Goal: Task Accomplishment & Management: Manage account settings

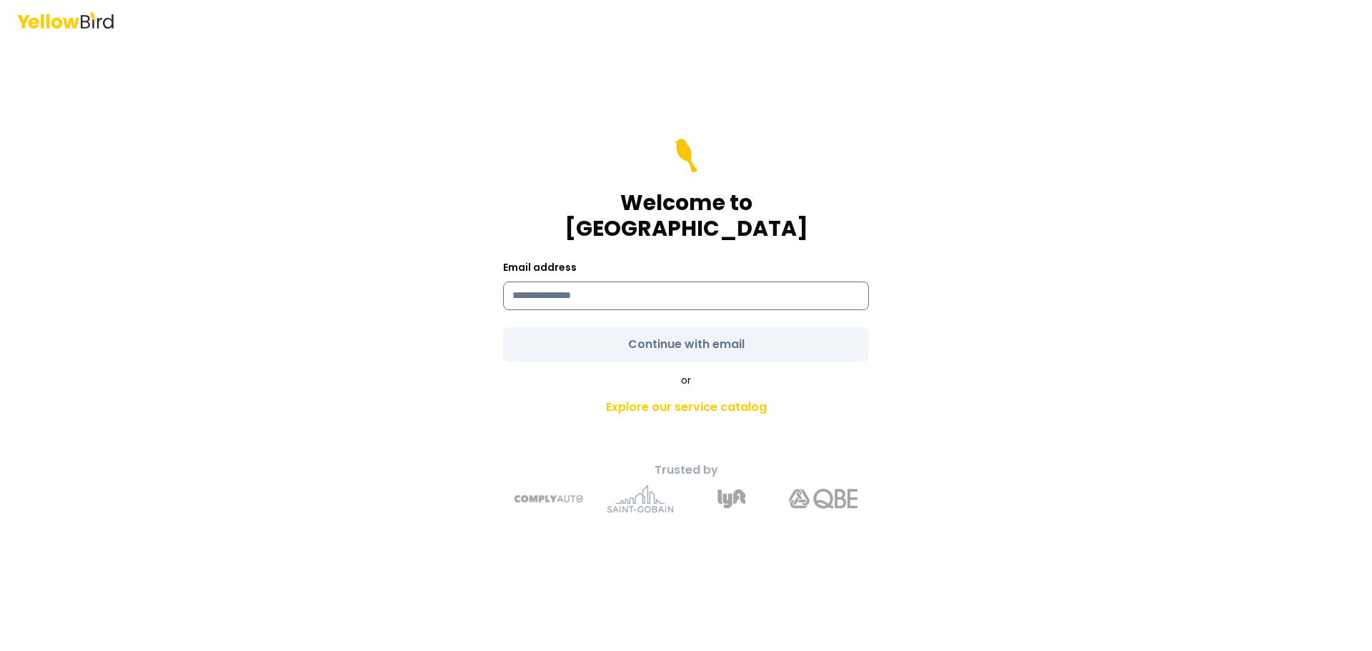
click at [610, 282] on input at bounding box center [686, 296] width 366 height 29
type input "**********"
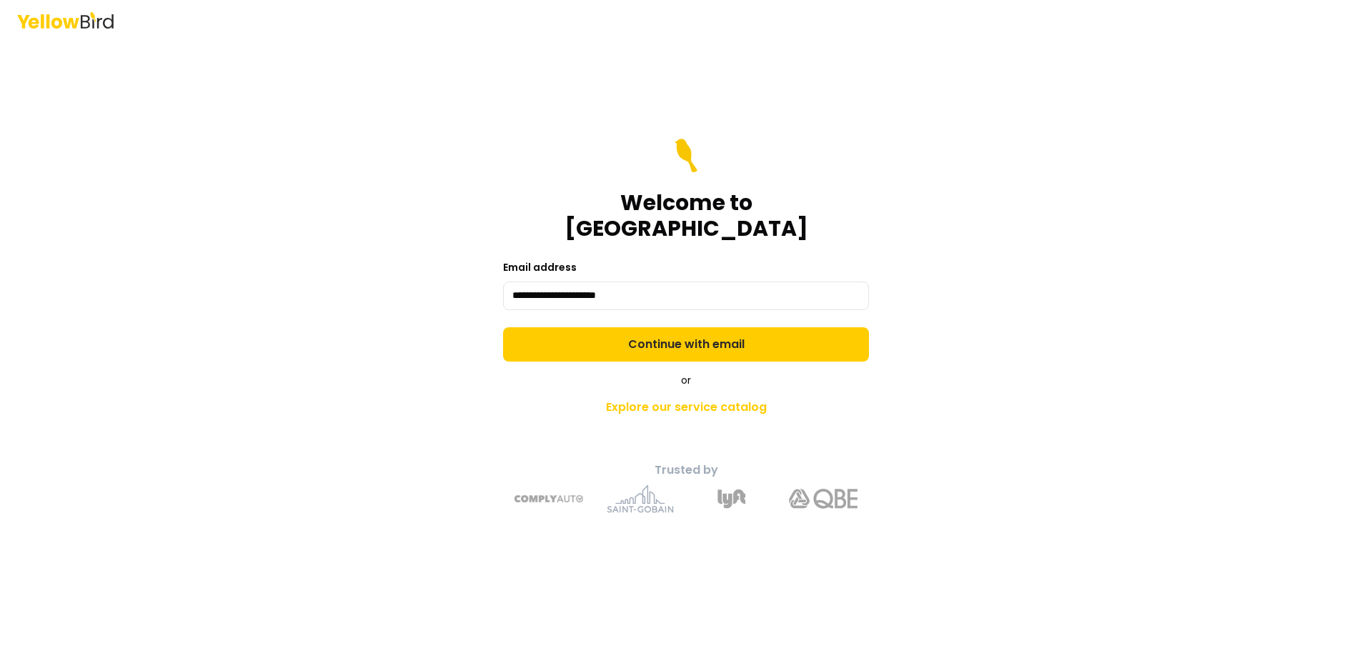
click at [651, 332] on form "**********" at bounding box center [686, 250] width 366 height 223
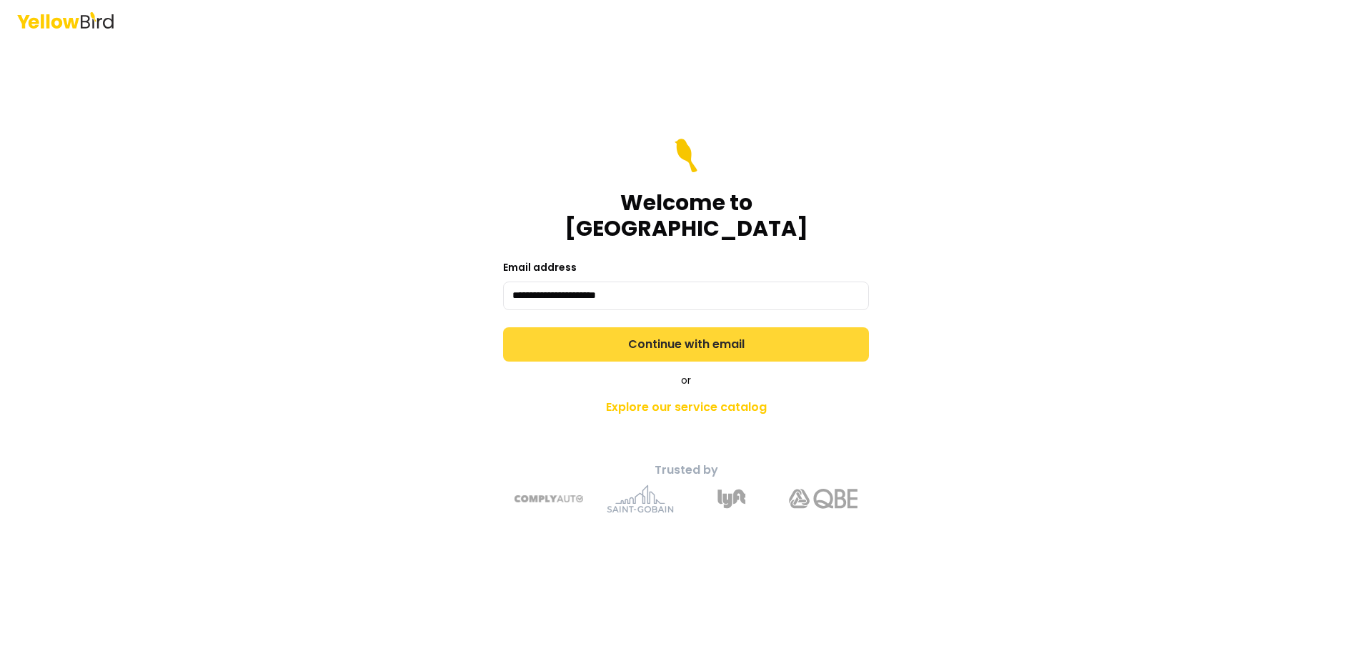
click at [666, 333] on button "Continue with email" at bounding box center [686, 344] width 366 height 34
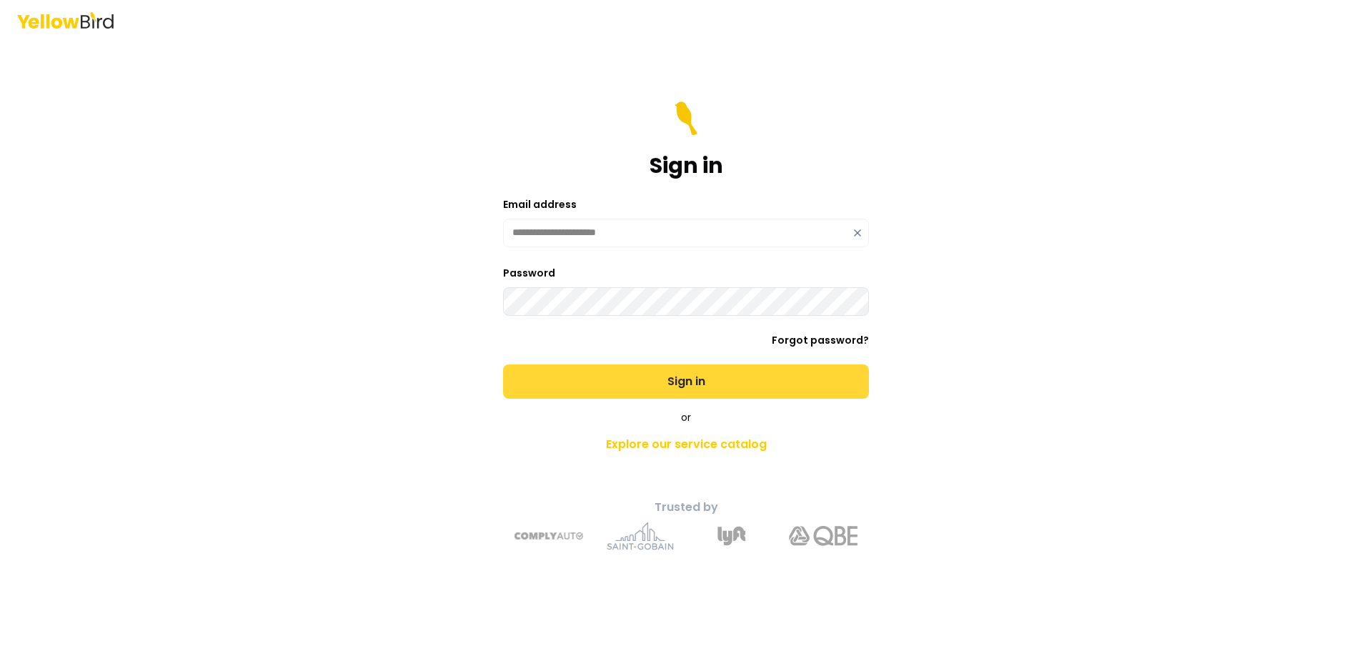
click at [642, 382] on button "Sign in" at bounding box center [686, 382] width 366 height 34
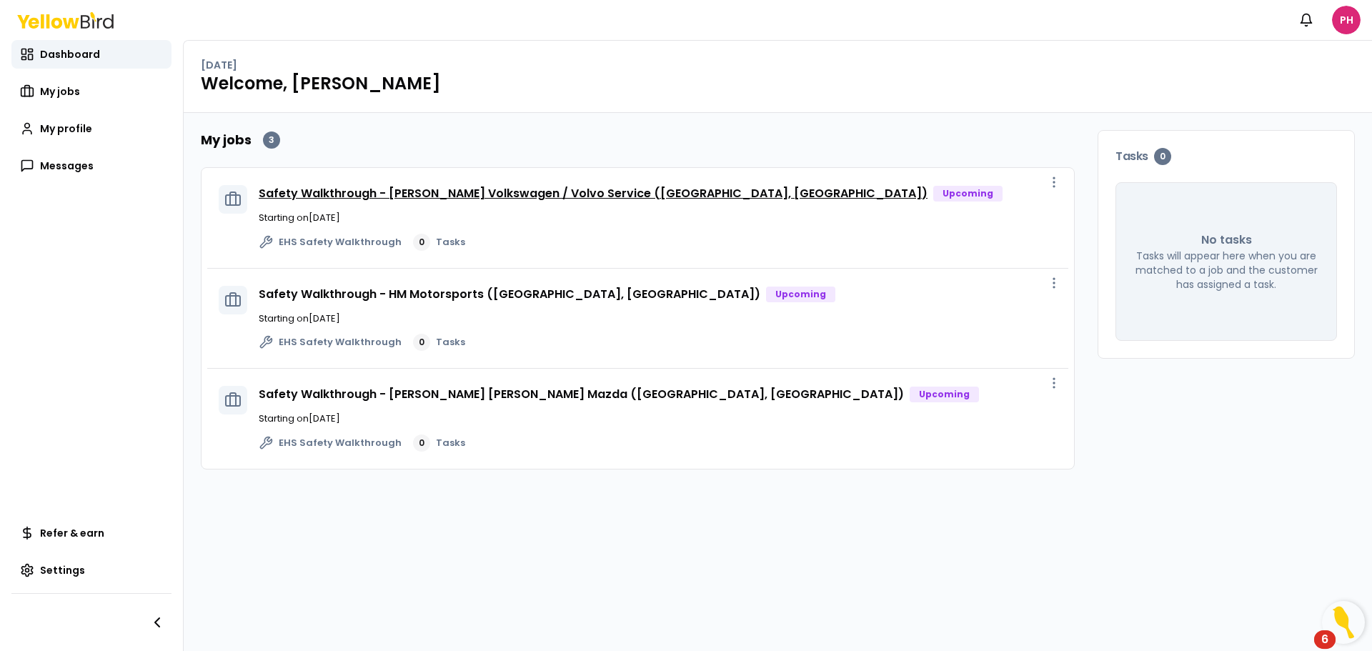
click at [639, 192] on link "Safety Walkthrough - [PERSON_NAME] Volkswagen / Volvo Service ([GEOGRAPHIC_DATA…" at bounding box center [593, 193] width 669 height 16
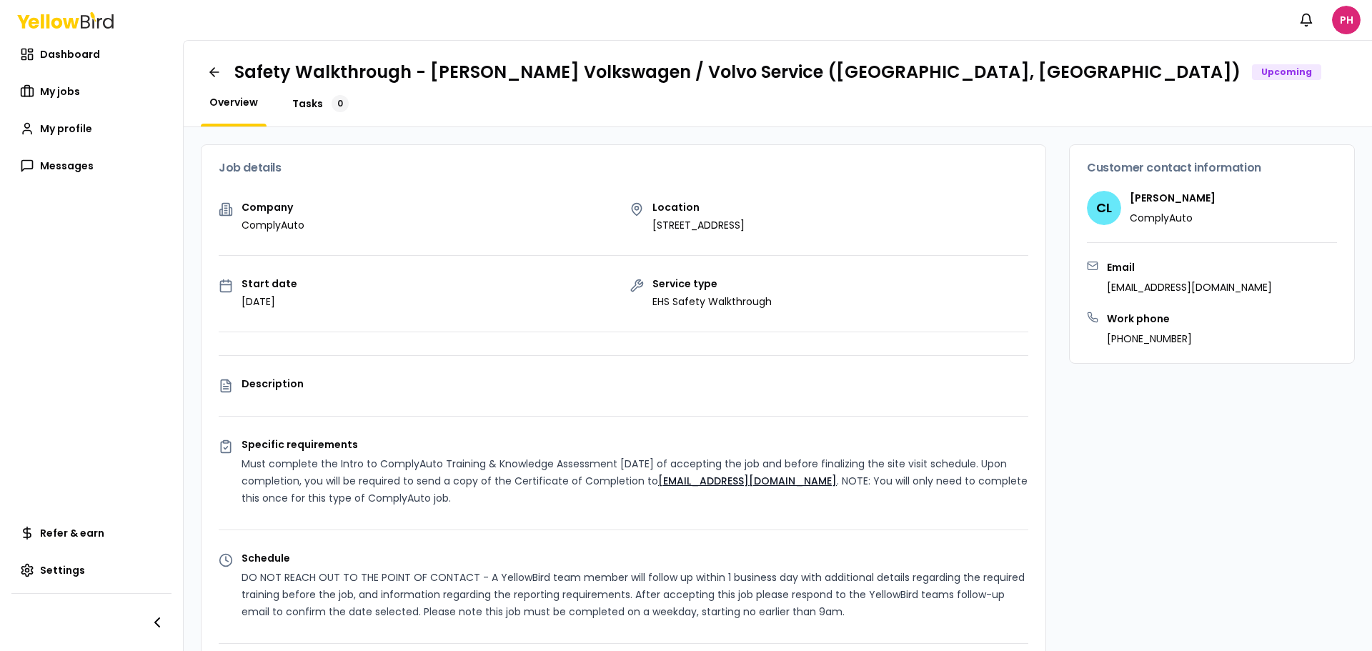
click at [312, 105] on span "Tasks" at bounding box center [307, 104] width 31 height 14
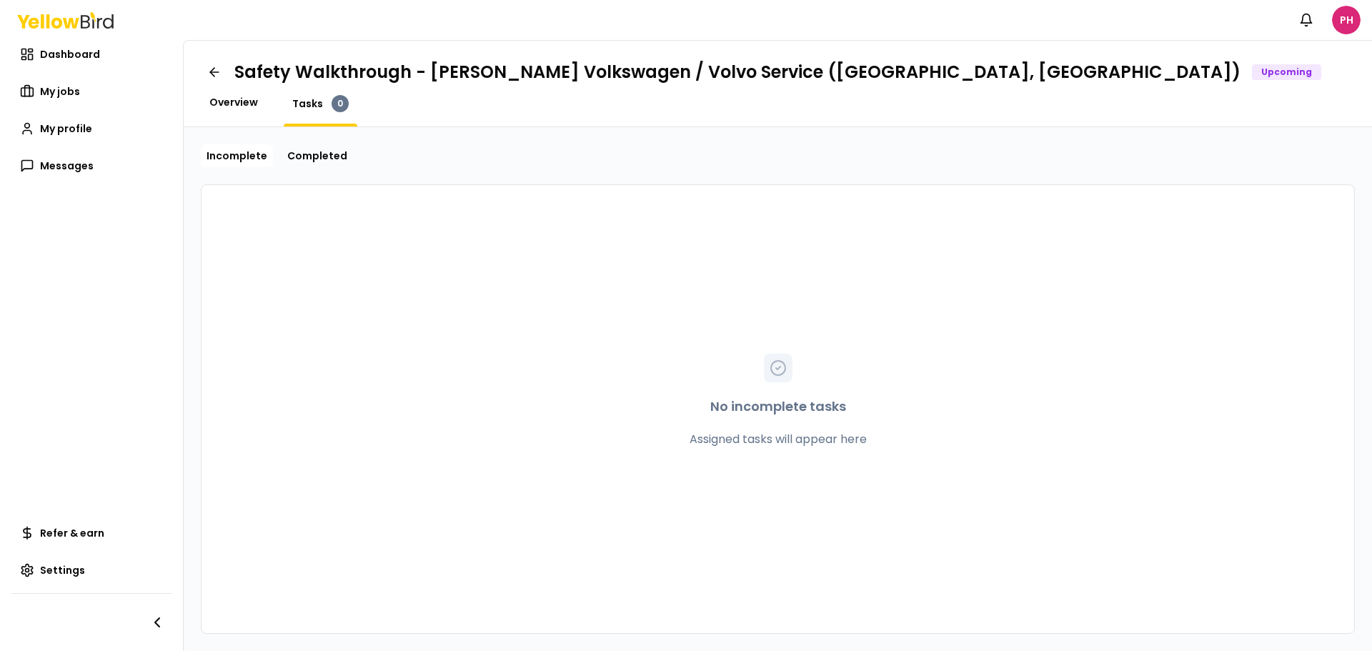
click at [238, 99] on span "Overview" at bounding box center [233, 102] width 49 height 14
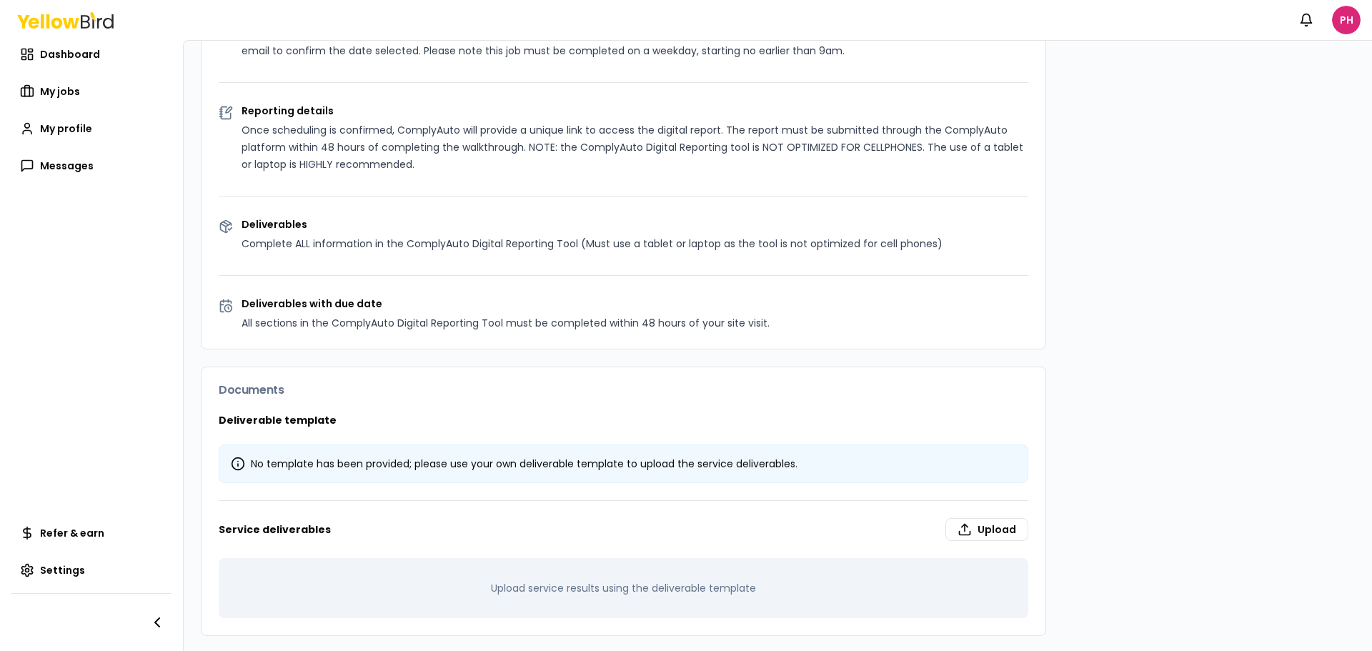
scroll to position [563, 0]
click at [91, 91] on link "My jobs" at bounding box center [91, 91] width 160 height 29
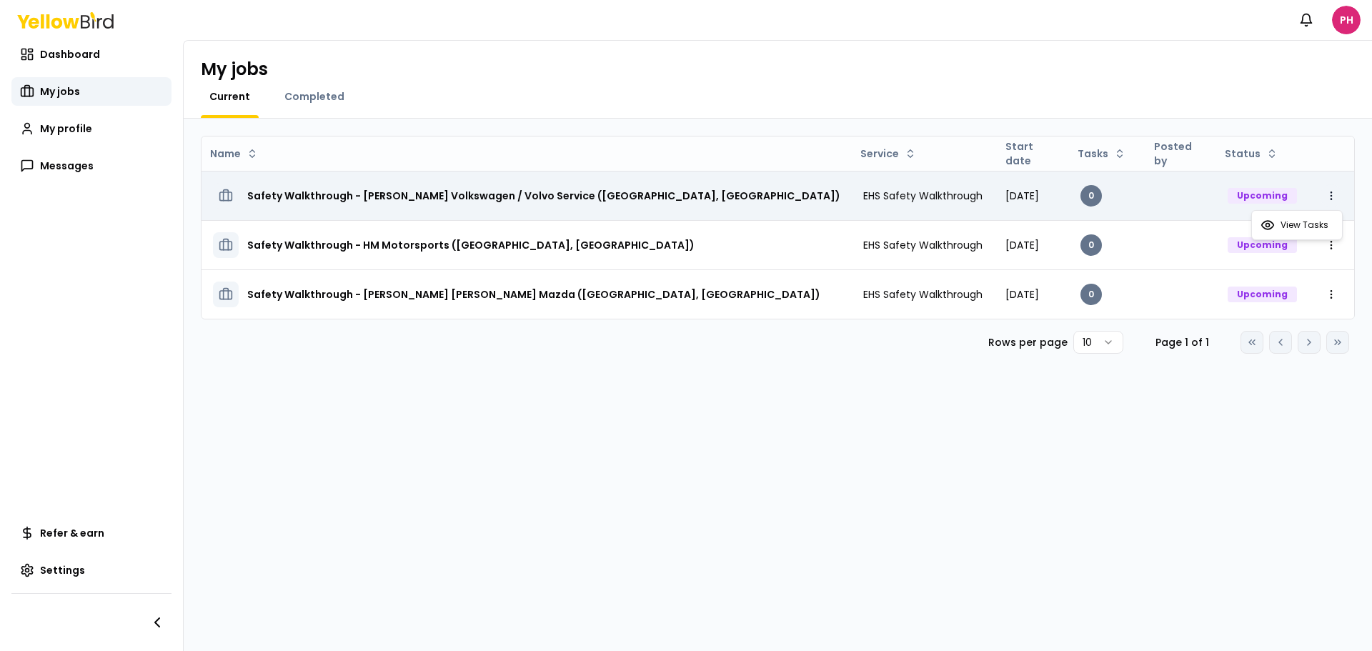
click at [1332, 197] on html "Notifications PH Dashboard My jobs My profile Messages Refer & earn Settings My…" at bounding box center [686, 325] width 1372 height 651
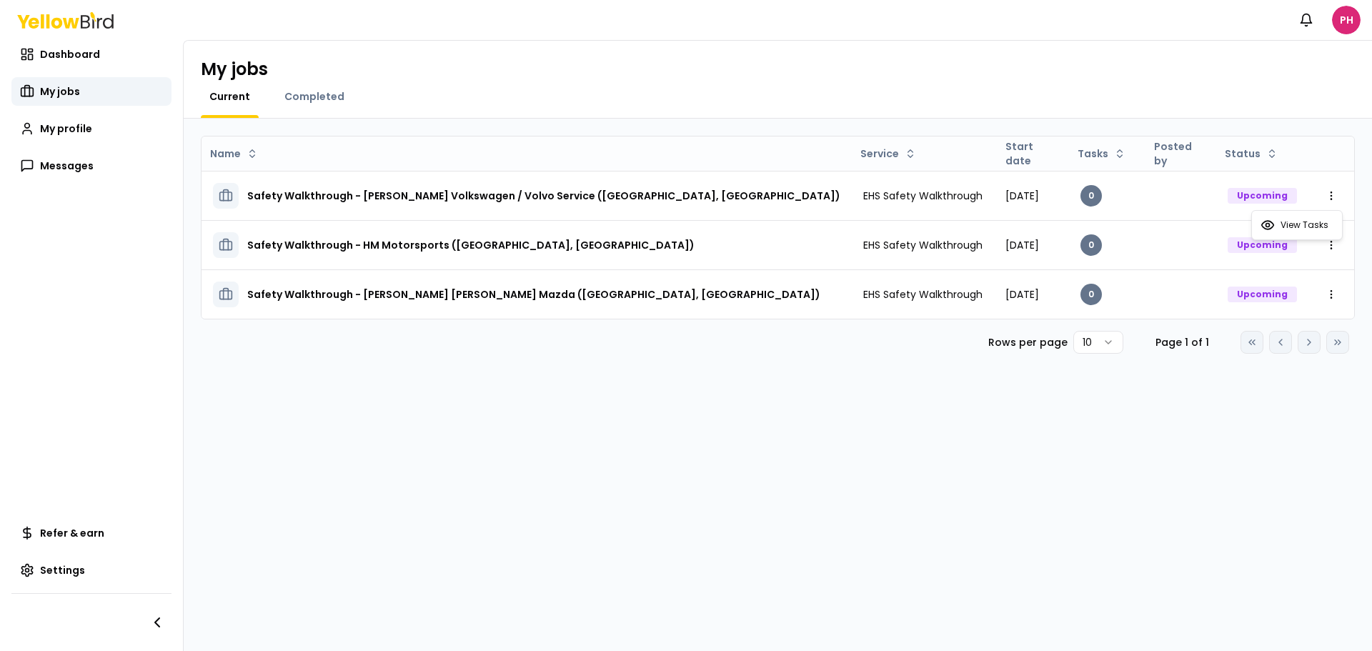
click at [558, 488] on html "Notifications PH Dashboard My jobs My profile Messages Refer & earn Settings My…" at bounding box center [686, 325] width 1372 height 651
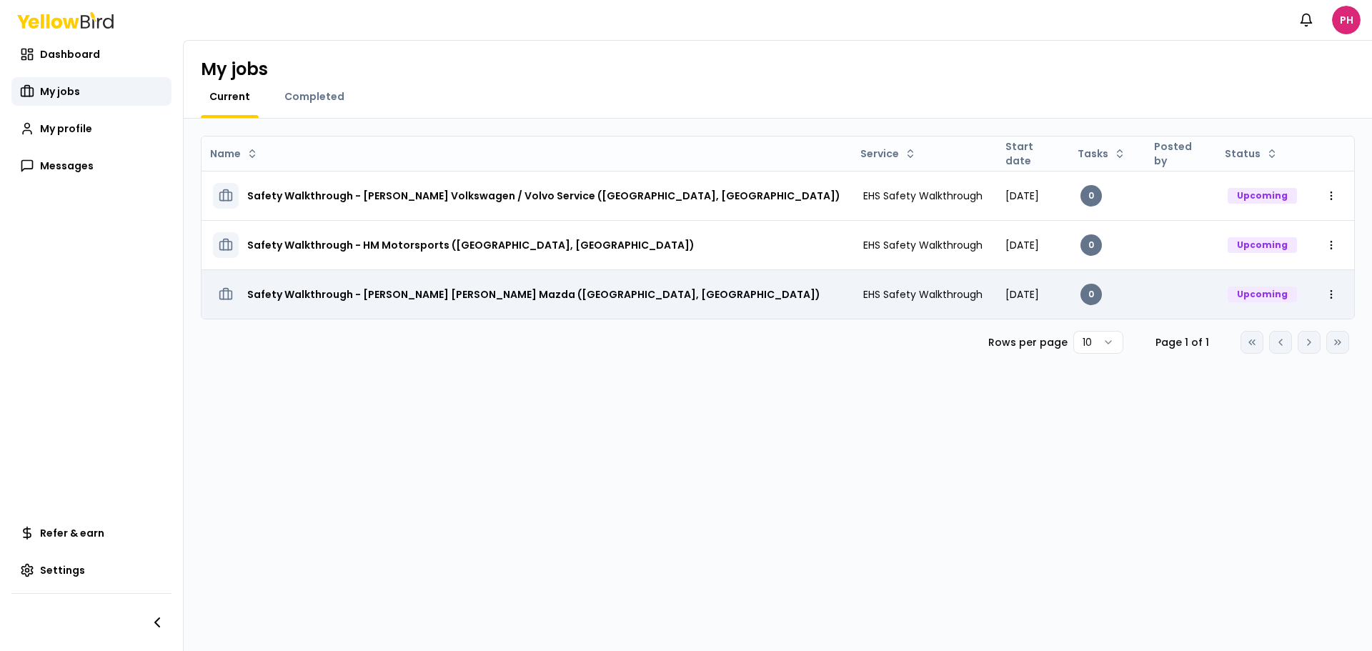
click at [545, 290] on h3 "Safety Walkthrough - [PERSON_NAME] [PERSON_NAME] Mazda ([GEOGRAPHIC_DATA], [GEO…" at bounding box center [533, 295] width 573 height 26
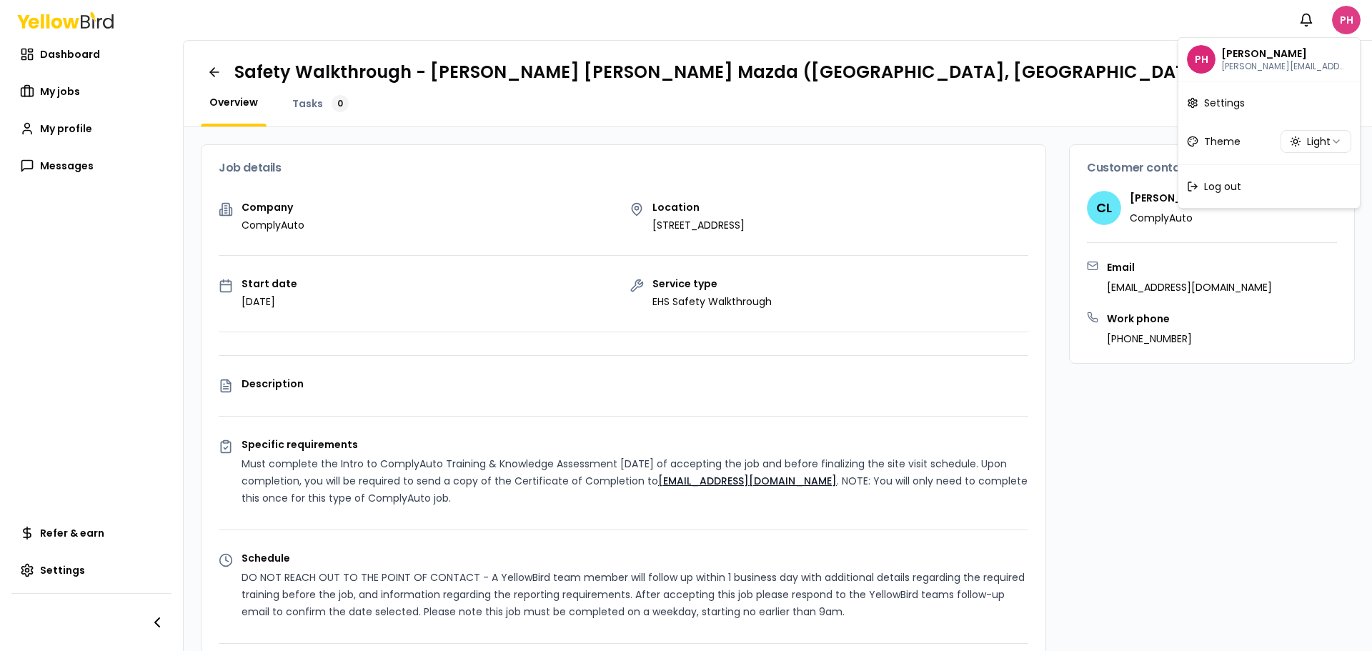
click at [1345, 22] on html "Notifications PH Dashboard My jobs My profile Messages Refer & earn Settings Sa…" at bounding box center [686, 325] width 1372 height 651
click at [59, 129] on html "Notifications PH Dashboard My jobs My profile Messages Refer & earn Settings Sa…" at bounding box center [686, 325] width 1372 height 651
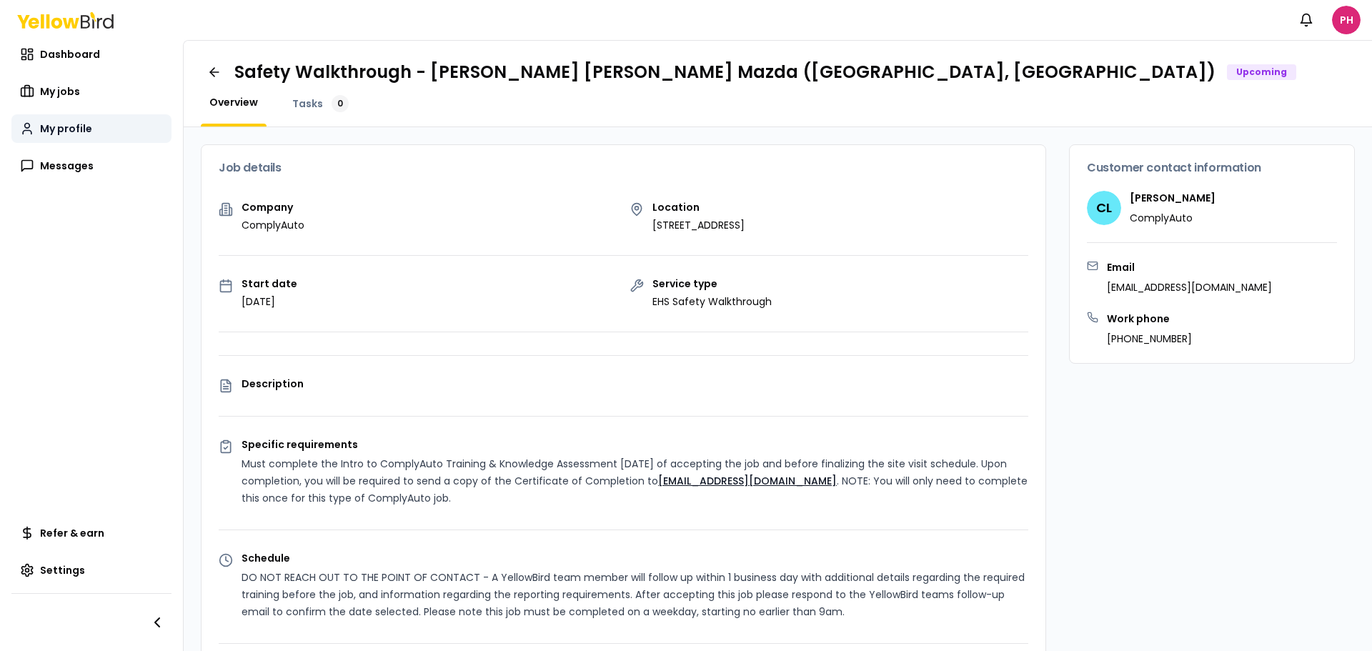
click at [68, 129] on span "My profile" at bounding box center [66, 129] width 52 height 14
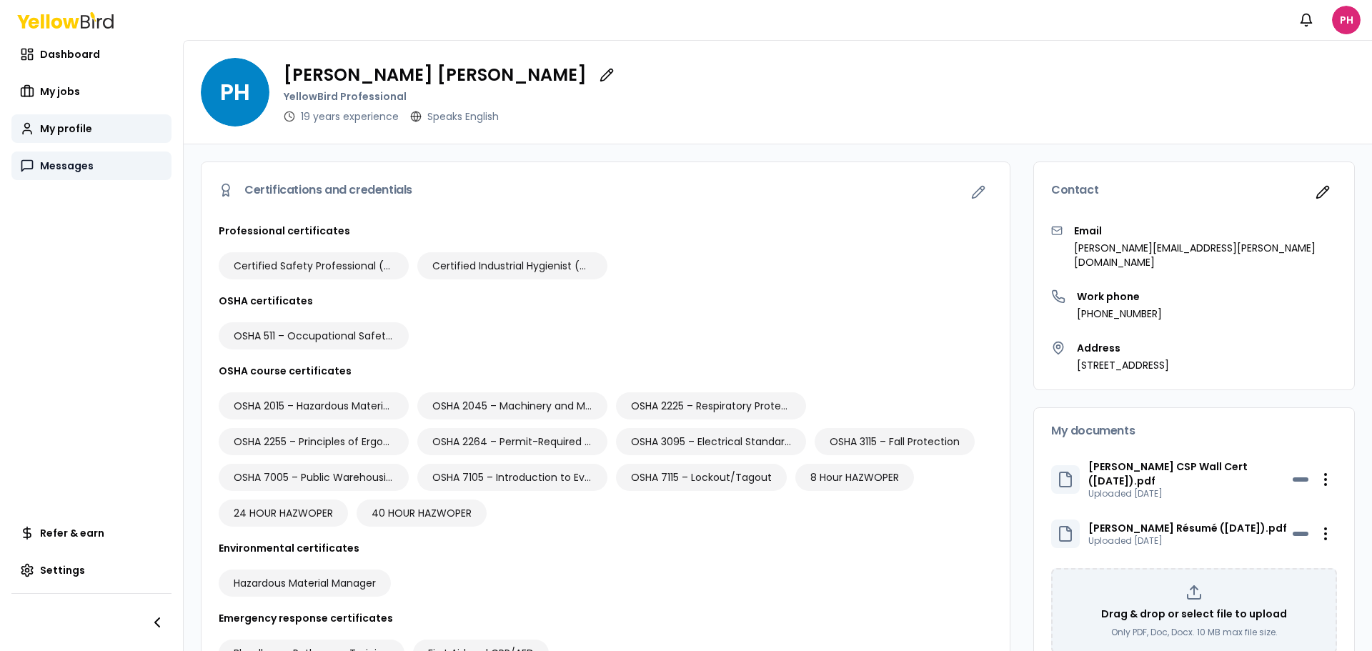
click at [61, 165] on span "Messages" at bounding box center [67, 166] width 54 height 14
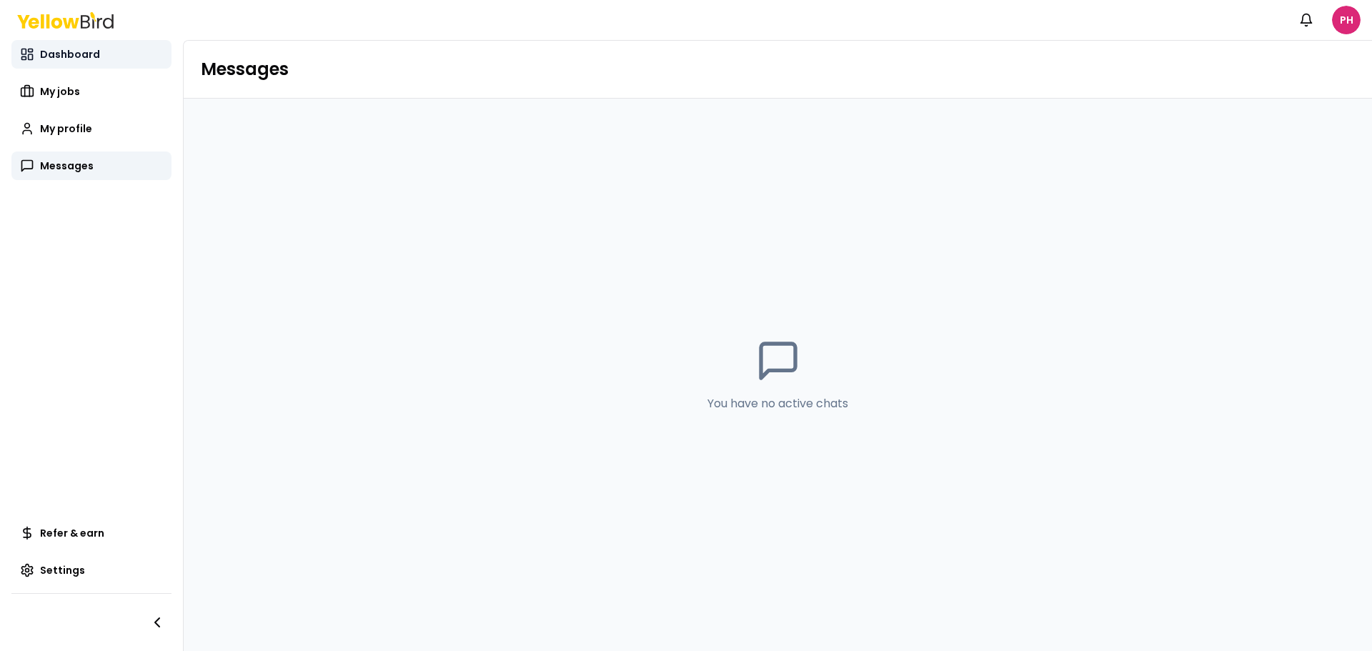
click at [66, 61] on span "Dashboard" at bounding box center [70, 54] width 60 height 14
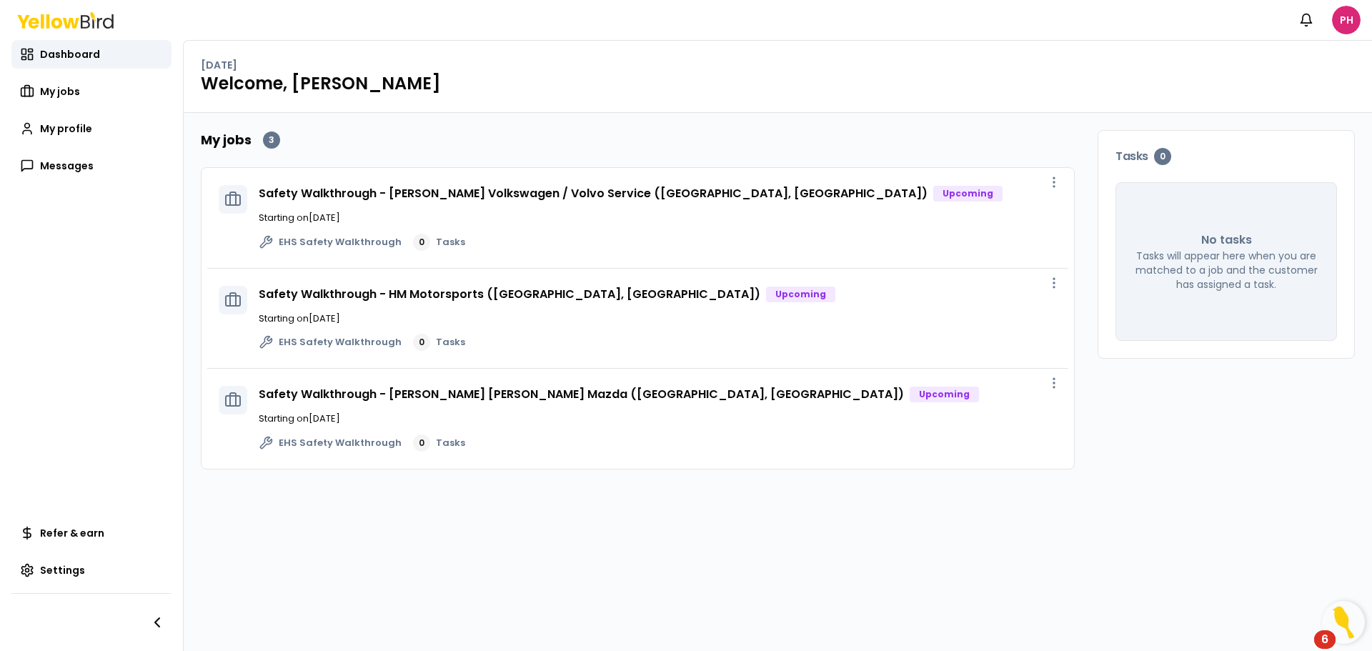
click at [65, 25] on icon at bounding box center [71, 22] width 16 height 11
